Goal: Task Accomplishment & Management: Manage account settings

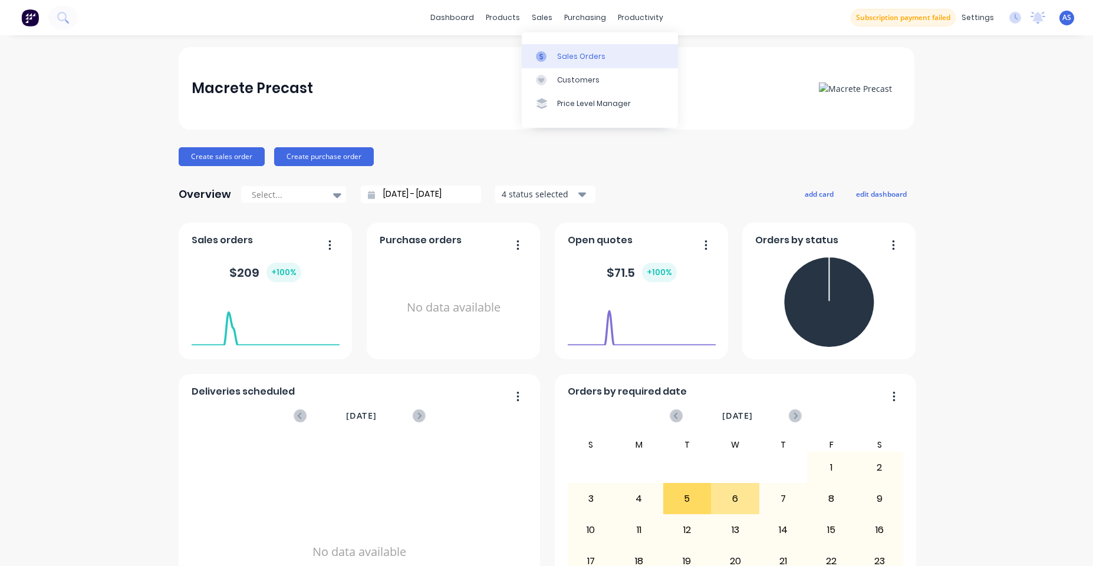
click at [572, 50] on link "Sales Orders" at bounding box center [600, 56] width 156 height 24
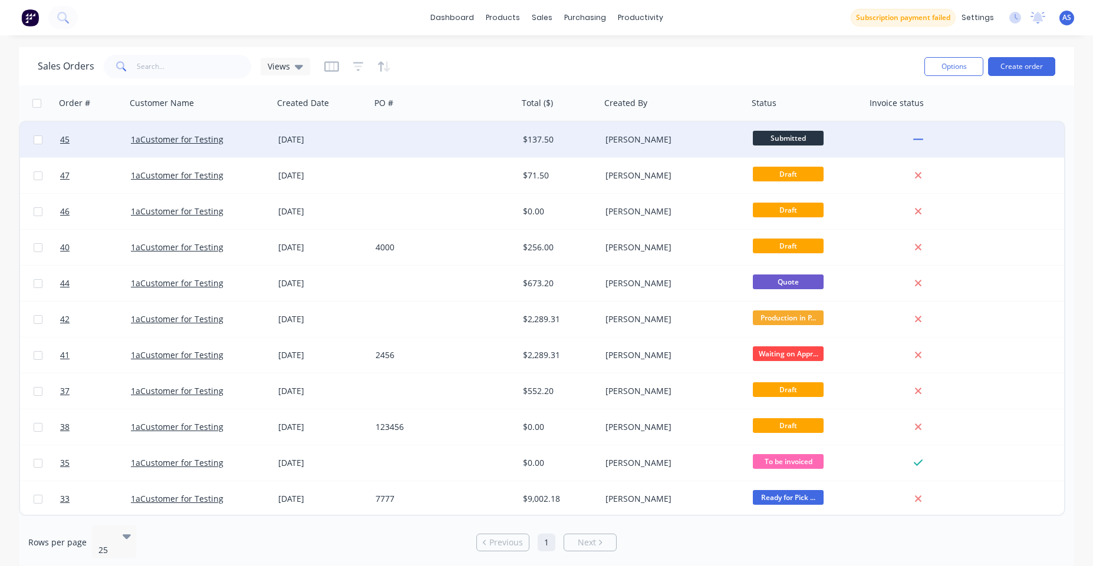
click at [602, 134] on div "[PERSON_NAME]" at bounding box center [674, 139] width 147 height 35
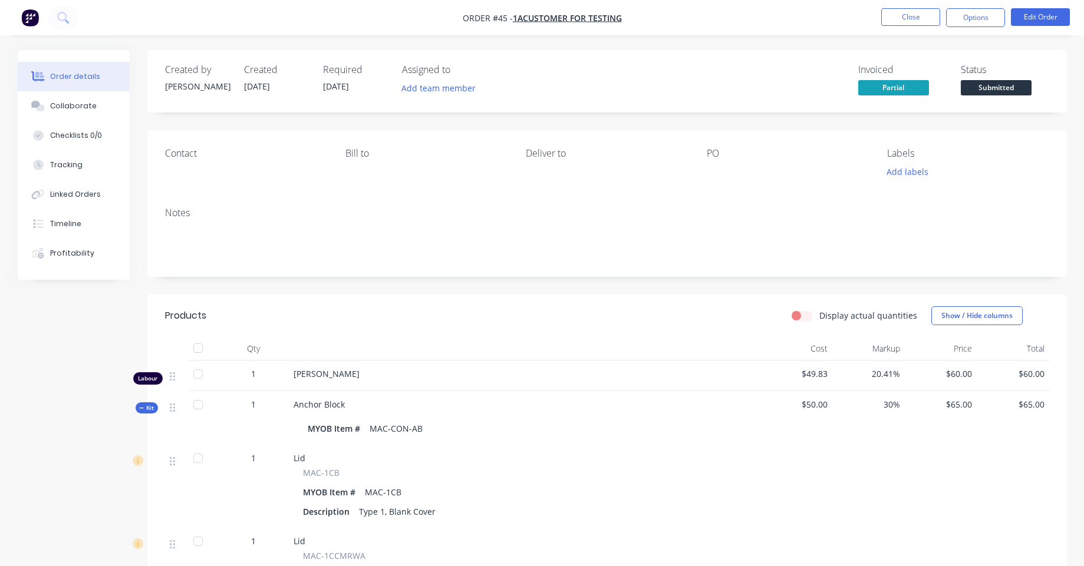
click at [34, 17] on img "button" at bounding box center [30, 18] width 18 height 18
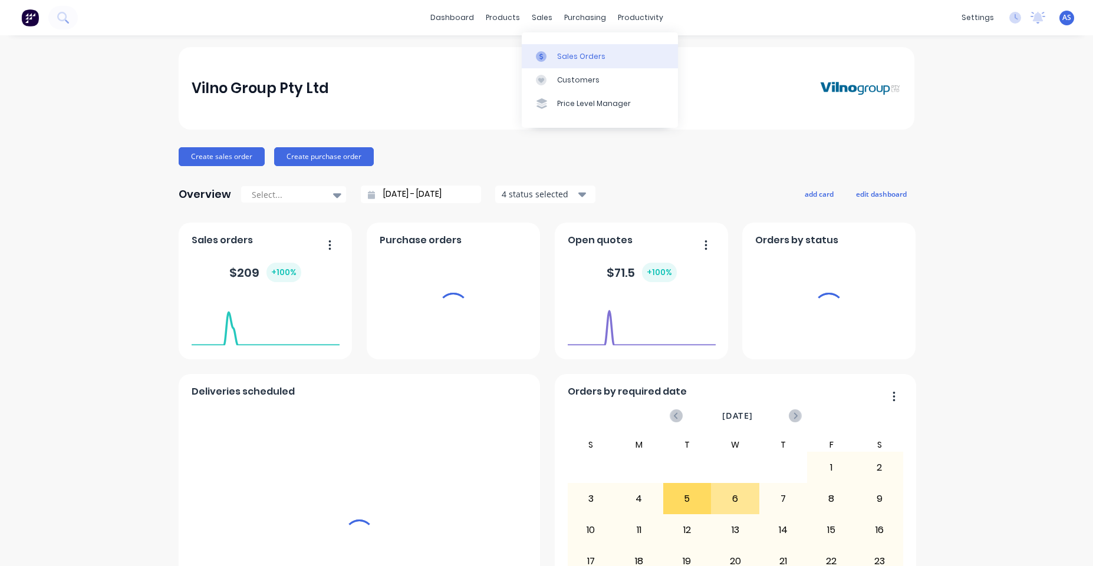
click at [551, 55] on div at bounding box center [545, 56] width 18 height 11
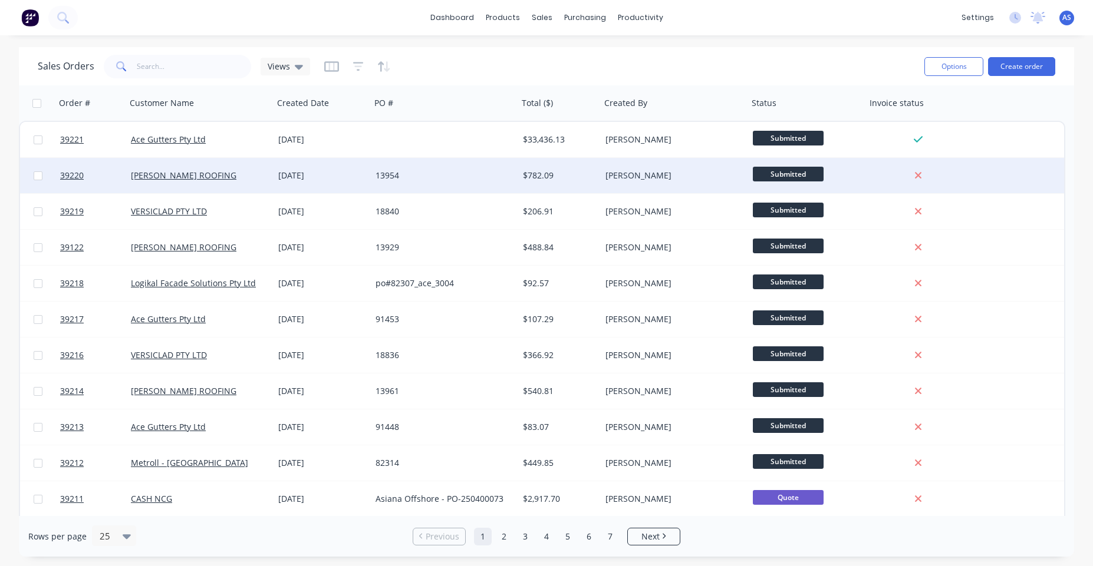
click at [497, 182] on div "13954" at bounding box center [444, 175] width 147 height 35
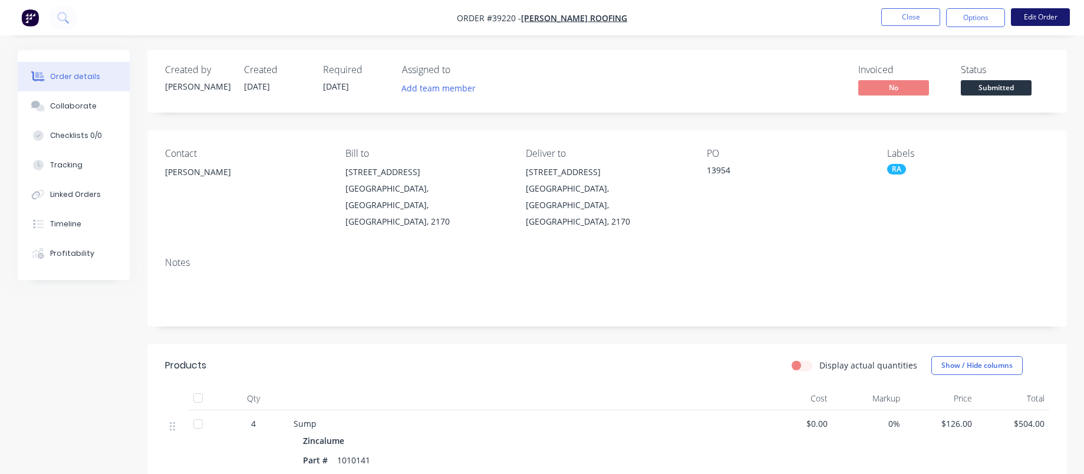
click at [1042, 22] on button "Edit Order" at bounding box center [1040, 17] width 59 height 18
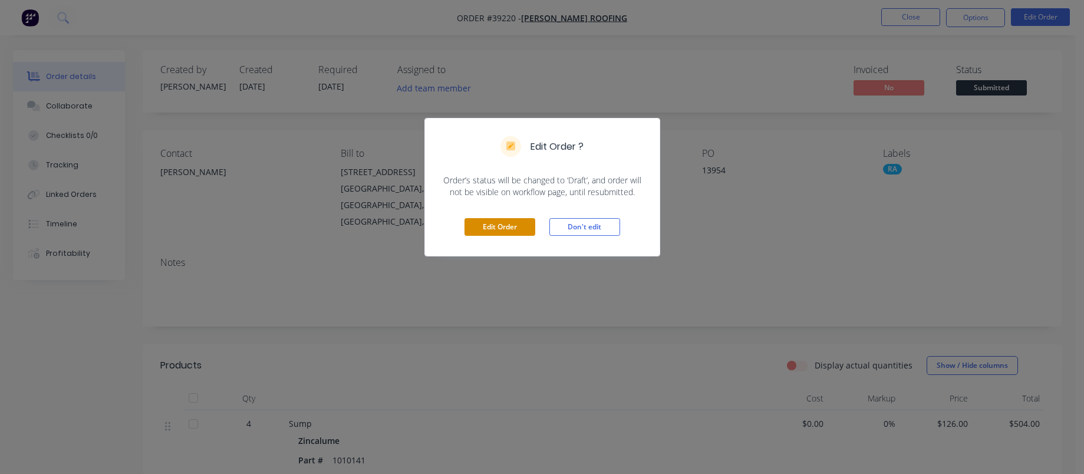
click at [503, 223] on button "Edit Order" at bounding box center [499, 227] width 71 height 18
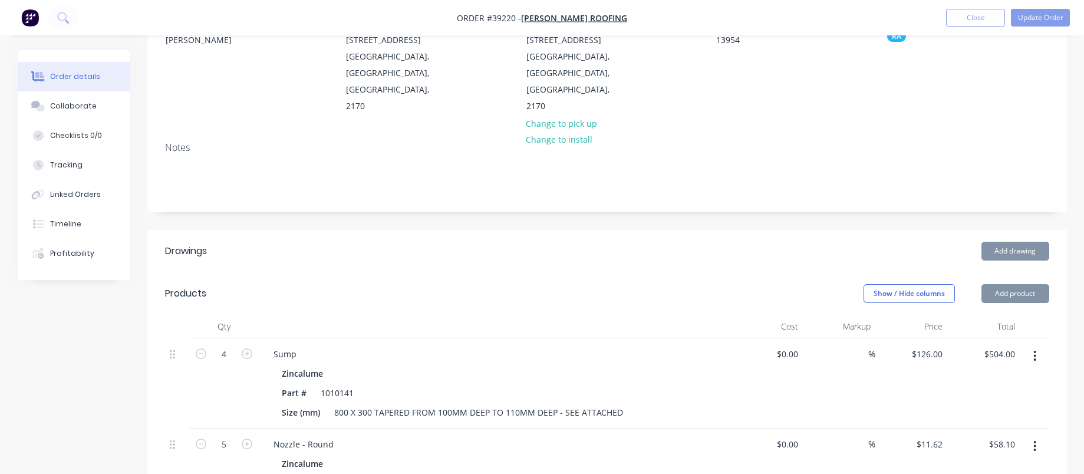
scroll to position [141, 0]
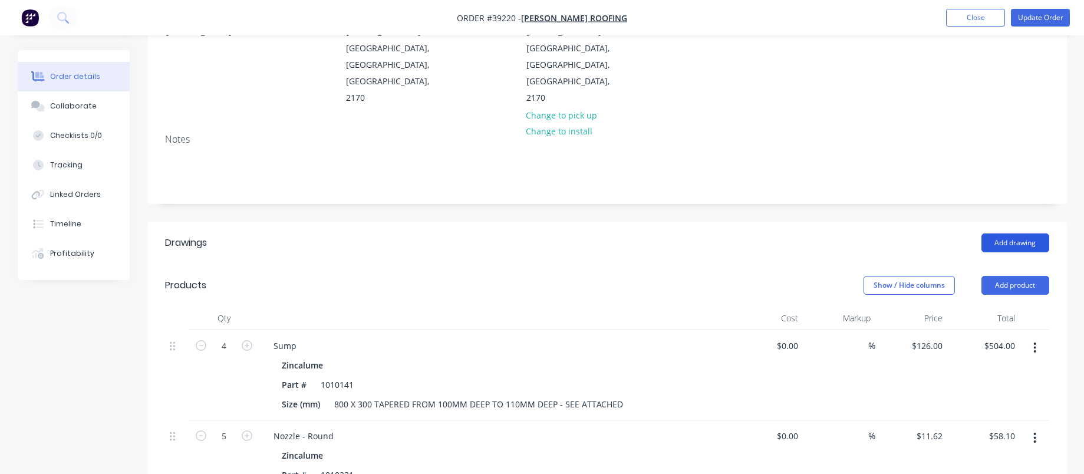
click at [1017, 233] on button "Add drawing" at bounding box center [1015, 242] width 68 height 19
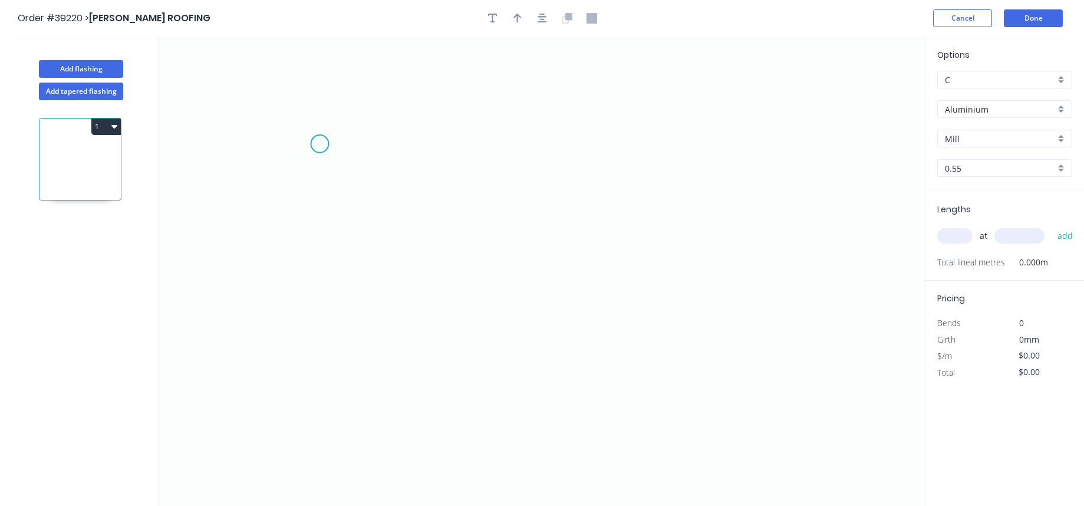
click at [319, 143] on icon "0" at bounding box center [542, 271] width 766 height 469
click at [311, 395] on icon "0" at bounding box center [542, 271] width 766 height 469
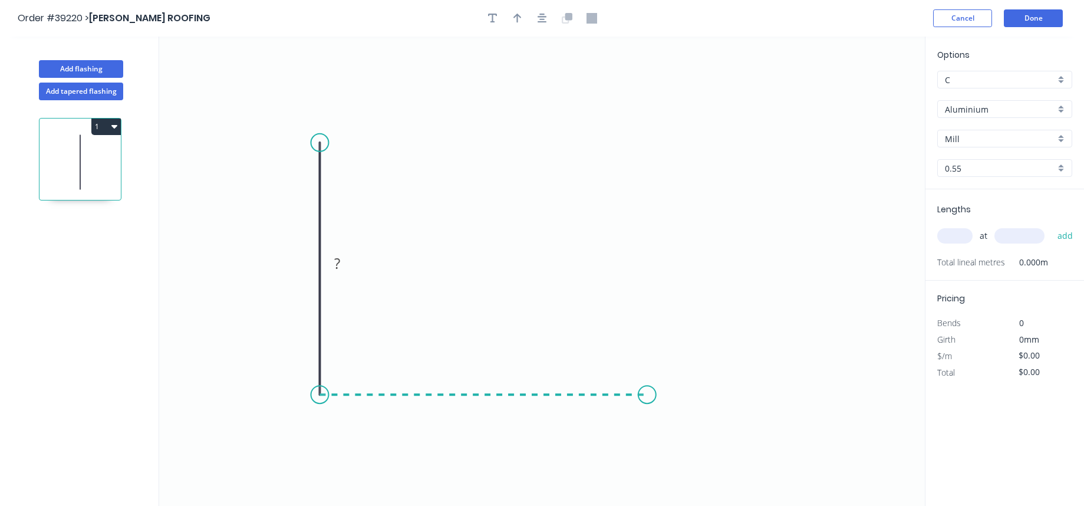
click at [647, 401] on icon "0 ?" at bounding box center [542, 271] width 766 height 469
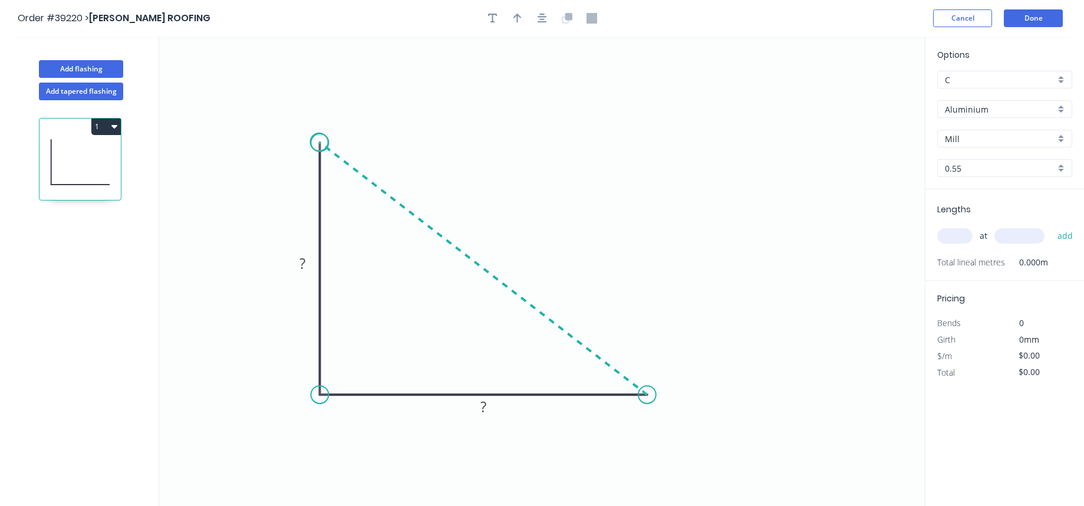
click at [319, 142] on circle at bounding box center [320, 143] width 18 height 18
click at [1033, 358] on input "$0.00" at bounding box center [1038, 355] width 40 height 17
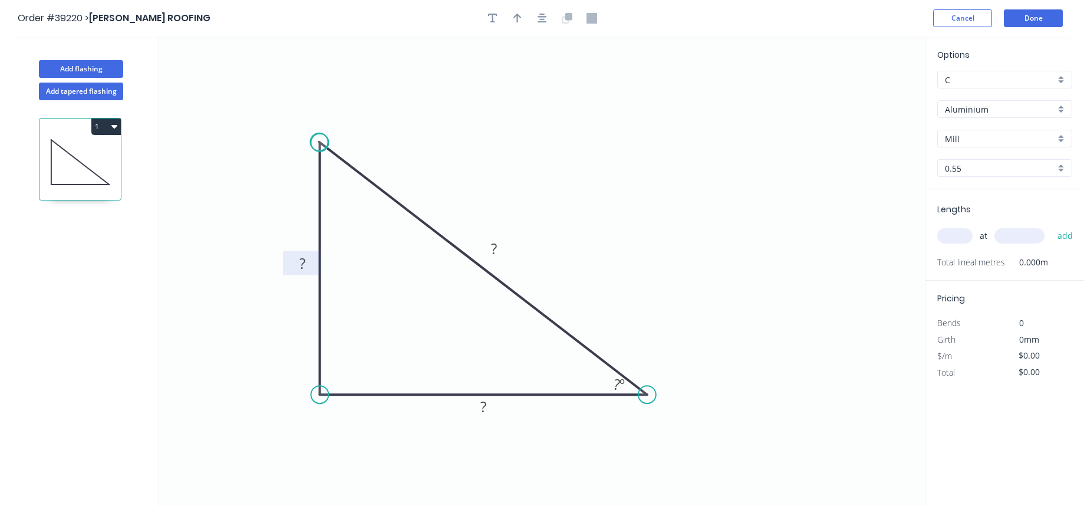
click at [297, 271] on rect at bounding box center [303, 264] width 24 height 17
click at [489, 400] on rect at bounding box center [484, 407] width 24 height 17
click at [567, 433] on icon "0 1 1 ? ? º" at bounding box center [542, 271] width 766 height 469
click at [1031, 321] on div "0" at bounding box center [1037, 323] width 64 height 17
click at [309, 261] on rect at bounding box center [303, 264] width 24 height 17
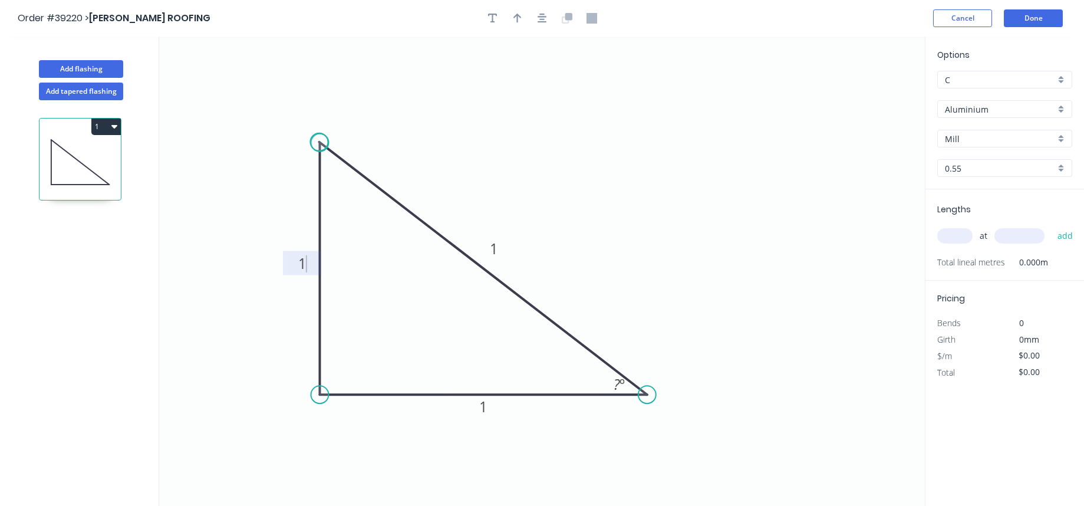
click at [615, 288] on icon "0 1 1 1 ? º" at bounding box center [542, 271] width 766 height 469
click at [621, 381] on tspan "º" at bounding box center [621, 383] width 5 height 19
click at [876, 171] on icon "0 1 1 1 60 º" at bounding box center [542, 271] width 766 height 469
click at [1027, 352] on input "$6.70" at bounding box center [1038, 355] width 40 height 17
click at [709, 311] on icon "0 1 1 1 60 º" at bounding box center [542, 271] width 766 height 469
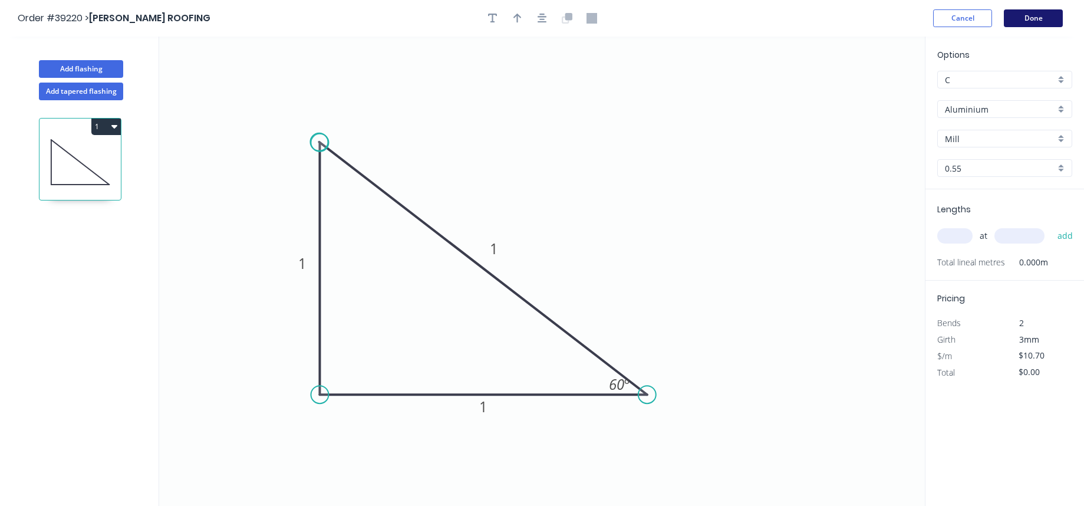
type input "$6.70"
click at [1040, 17] on button "Done" at bounding box center [1033, 18] width 59 height 18
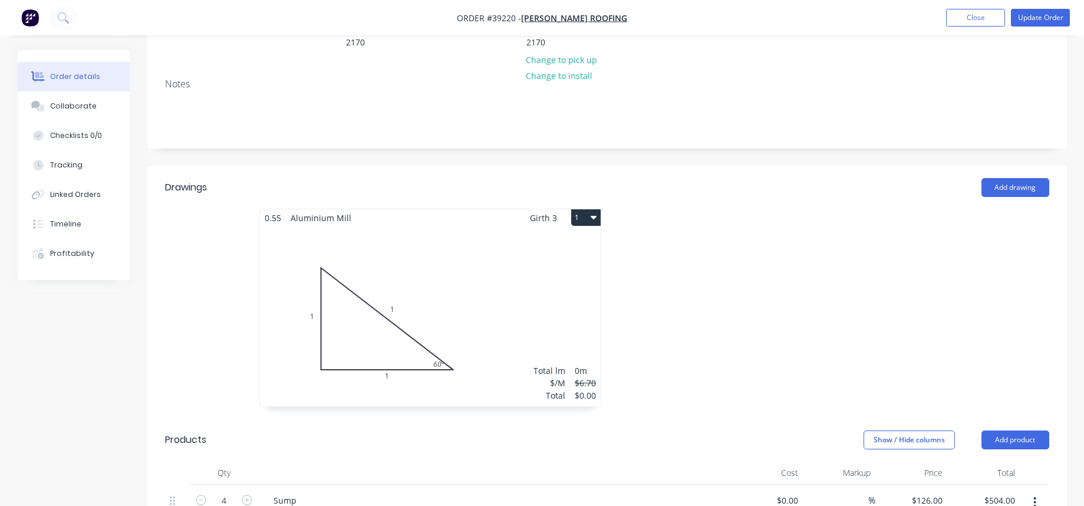
scroll to position [212, 0]
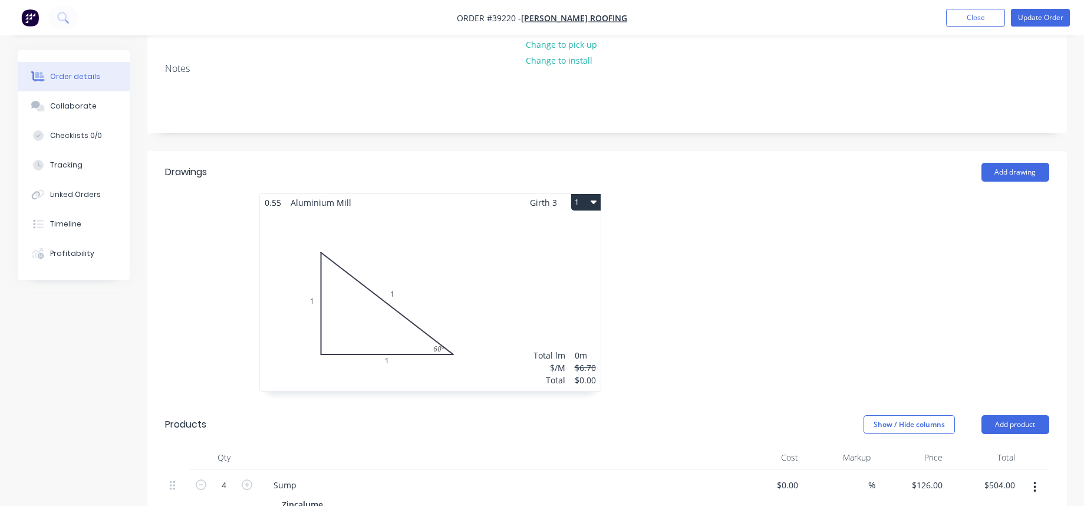
click at [519, 260] on div "Total lm $/M Total 0m $6.70 $0.00" at bounding box center [430, 301] width 341 height 180
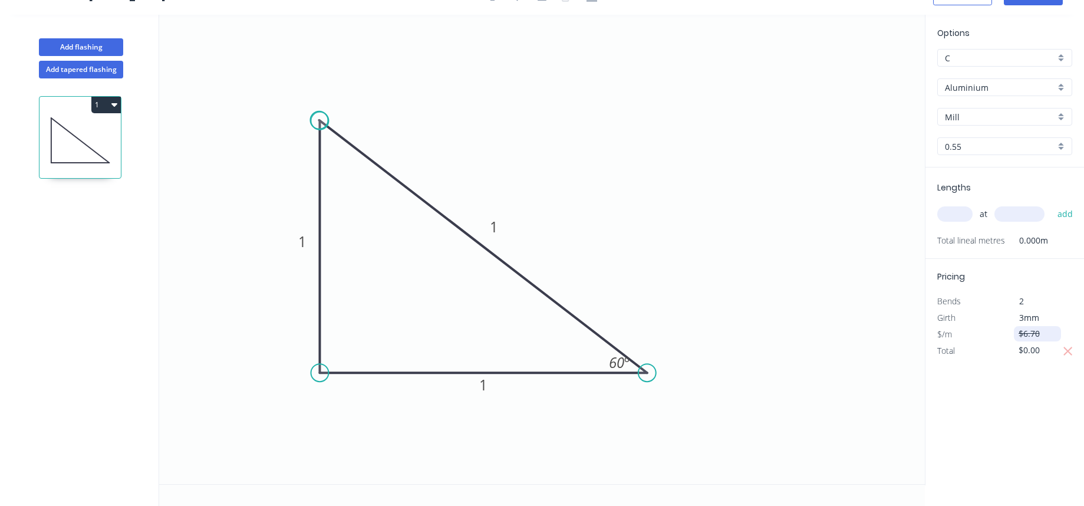
click at [1052, 332] on input "$6.70" at bounding box center [1038, 333] width 40 height 17
click at [1059, 406] on div "Options C C Aluminium Aluminium Mill Mill 0.55 0.55 Lengths at add Total lineal…" at bounding box center [1004, 250] width 159 height 470
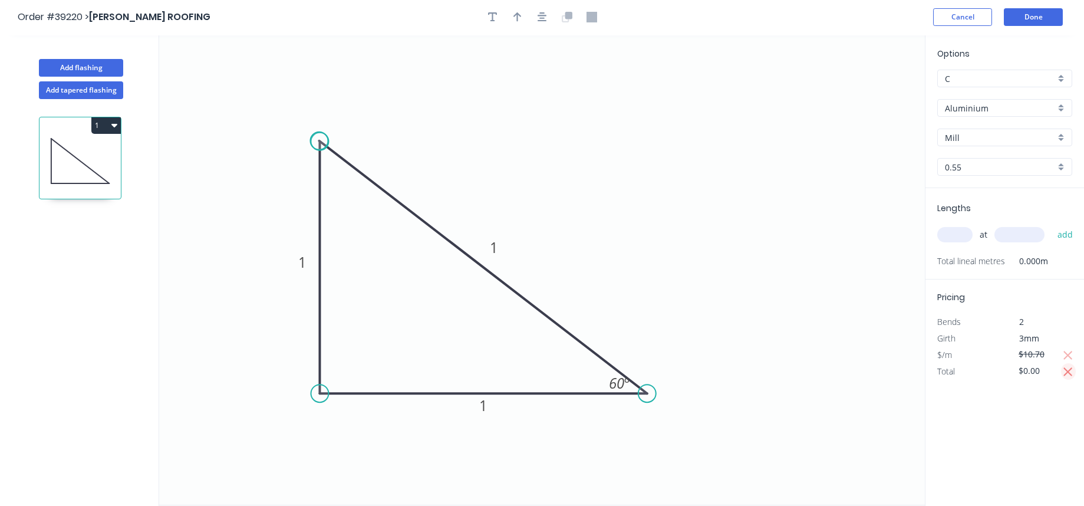
scroll to position [0, 0]
click at [995, 406] on div "Options C C Aluminium Aluminium Mill Mill 0.55 0.55 Lengths at add Total lineal…" at bounding box center [1004, 272] width 159 height 470
click at [1029, 353] on input "$10.70" at bounding box center [1038, 355] width 40 height 17
type input "$1.00"
click at [1042, 25] on button "Done" at bounding box center [1033, 18] width 59 height 18
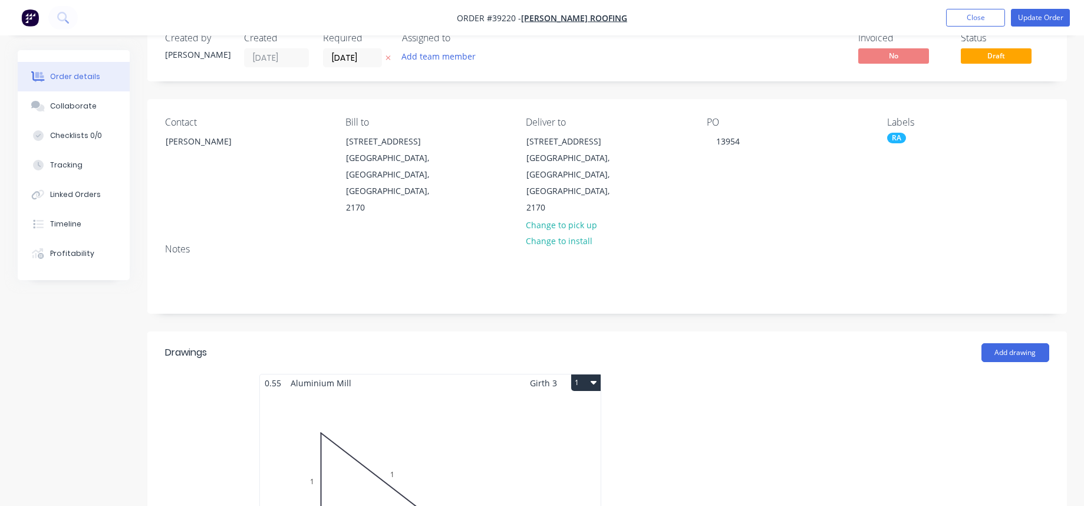
scroll to position [212, 0]
